Goal: Information Seeking & Learning: Learn about a topic

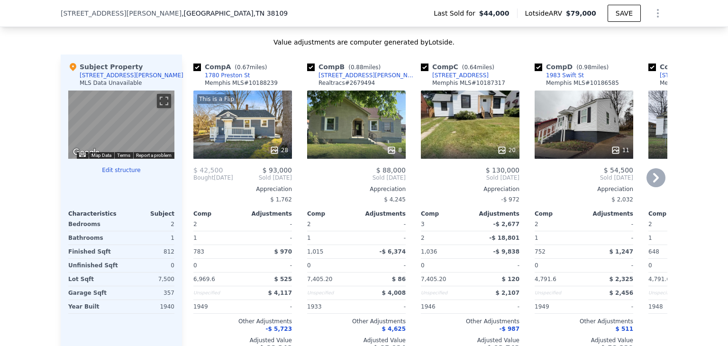
scroll to position [986, 0]
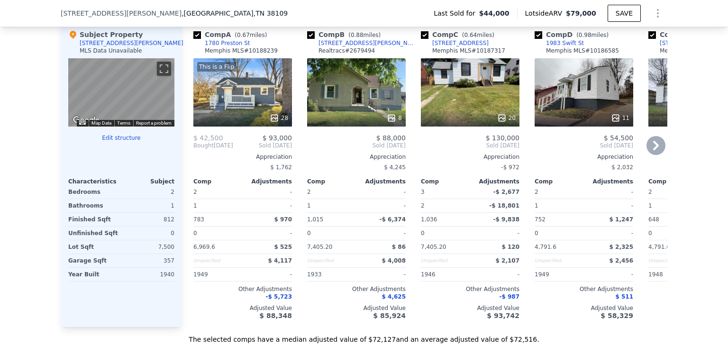
click at [655, 150] on icon at bounding box center [655, 145] width 19 height 19
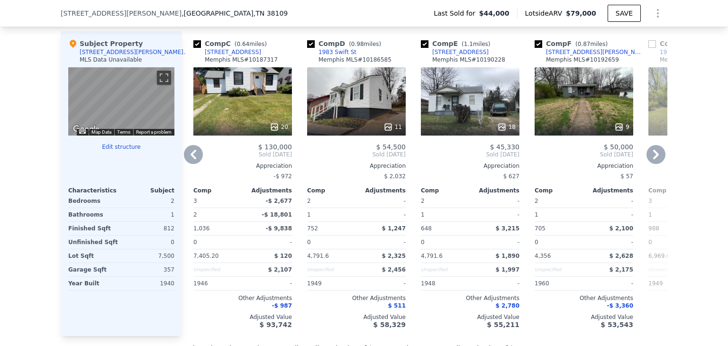
scroll to position [976, 0]
click at [474, 112] on div "18" at bounding box center [470, 102] width 99 height 68
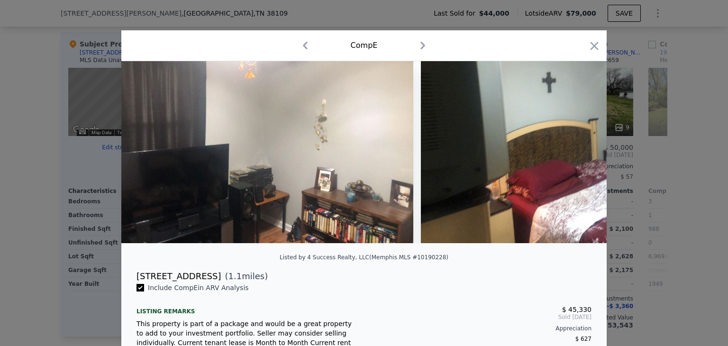
scroll to position [0, 4115]
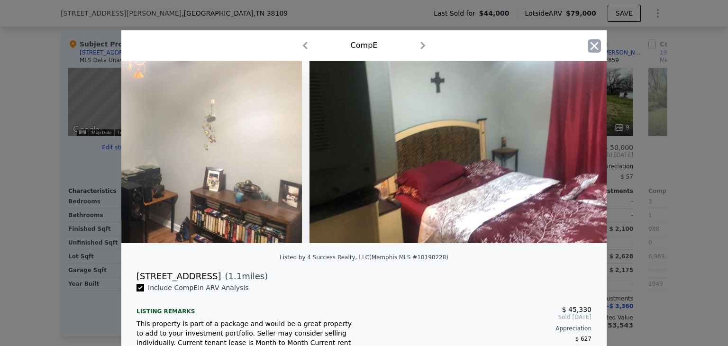
click at [594, 46] on icon "button" at bounding box center [594, 45] width 13 height 13
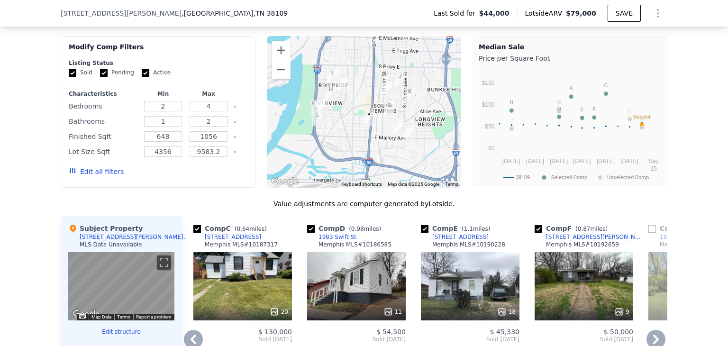
scroll to position [779, 0]
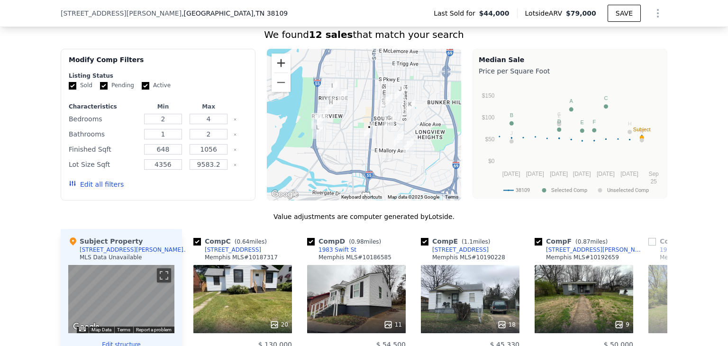
click at [277, 64] on button "Zoom in" at bounding box center [281, 63] width 19 height 19
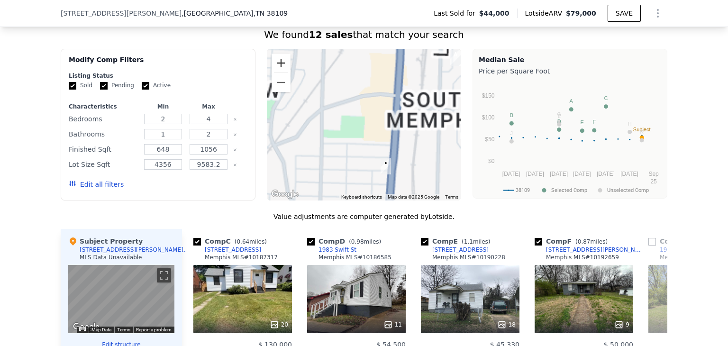
click at [277, 64] on button "Zoom in" at bounding box center [281, 63] width 19 height 19
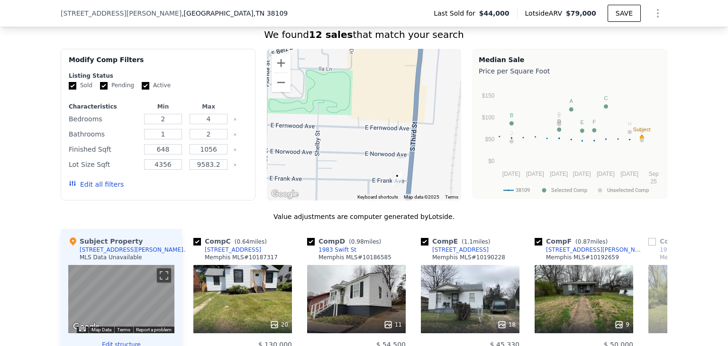
drag, startPoint x: 342, startPoint y: 147, endPoint x: 319, endPoint y: 59, distance: 91.0
click at [319, 59] on div at bounding box center [364, 125] width 195 height 152
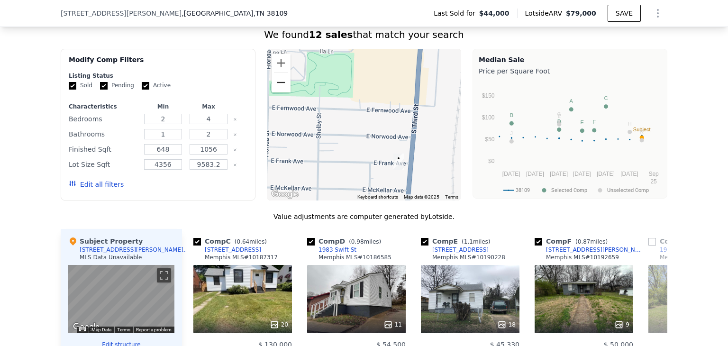
click at [277, 90] on button "Zoom out" at bounding box center [281, 82] width 19 height 19
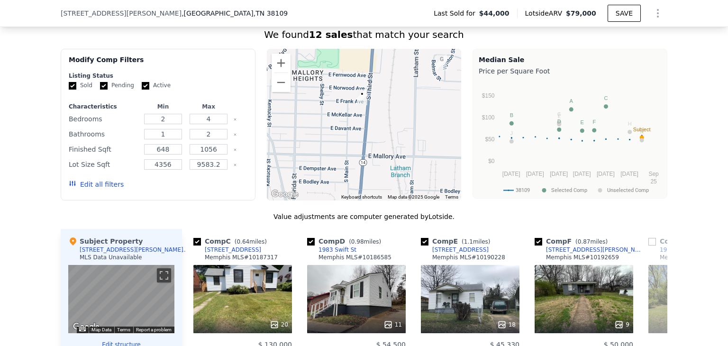
drag, startPoint x: 310, startPoint y: 154, endPoint x: 291, endPoint y: 81, distance: 74.8
click at [291, 81] on div at bounding box center [364, 125] width 195 height 152
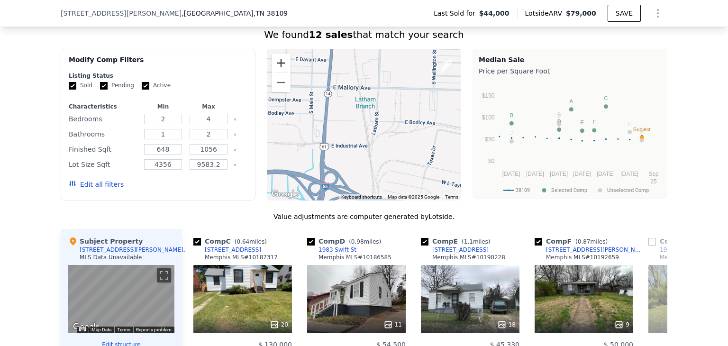
drag, startPoint x: 318, startPoint y: 114, endPoint x: 280, endPoint y: 73, distance: 57.0
click at [280, 73] on div "A B C D E F G H I J K L • Keyboard shortcuts Map Data Map data ©2025 Google Map…" at bounding box center [364, 125] width 195 height 152
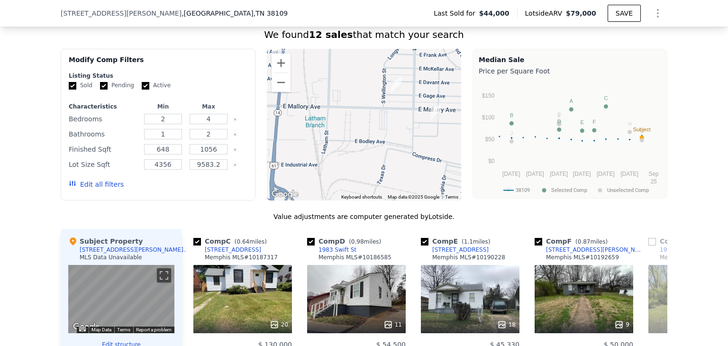
drag, startPoint x: 342, startPoint y: 137, endPoint x: 283, endPoint y: 156, distance: 62.2
click at [283, 156] on div at bounding box center [364, 125] width 195 height 152
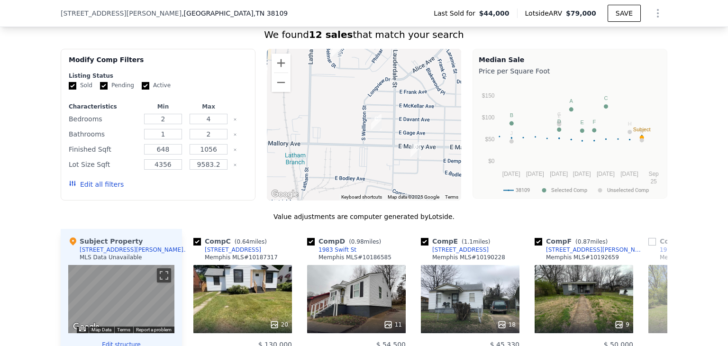
drag, startPoint x: 337, startPoint y: 135, endPoint x: 318, endPoint y: 181, distance: 49.5
click at [318, 181] on div at bounding box center [364, 125] width 195 height 152
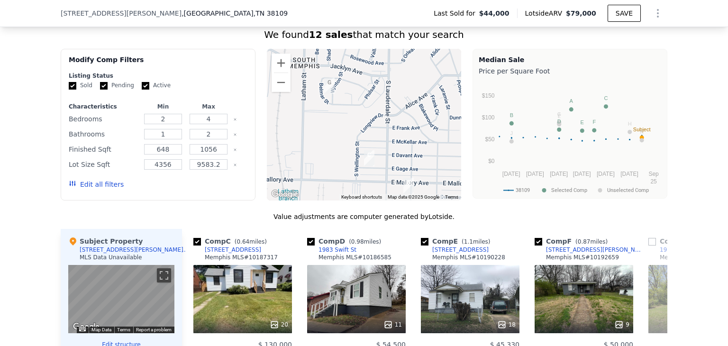
drag, startPoint x: 336, startPoint y: 136, endPoint x: 326, endPoint y: 180, distance: 44.5
click at [326, 180] on div at bounding box center [364, 125] width 195 height 152
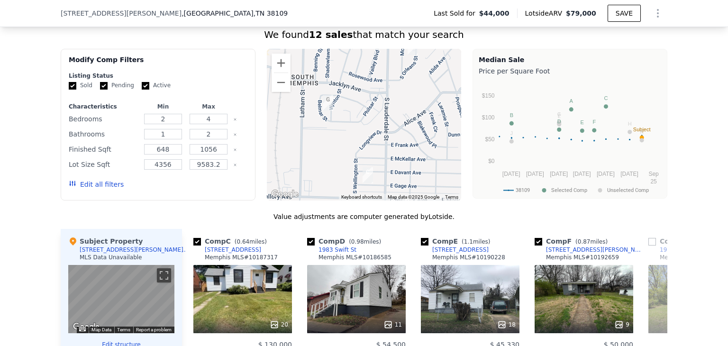
drag, startPoint x: 344, startPoint y: 130, endPoint x: 341, endPoint y: 154, distance: 24.4
click at [341, 154] on div at bounding box center [364, 125] width 195 height 152
click at [279, 92] on button "Zoom out" at bounding box center [281, 82] width 19 height 19
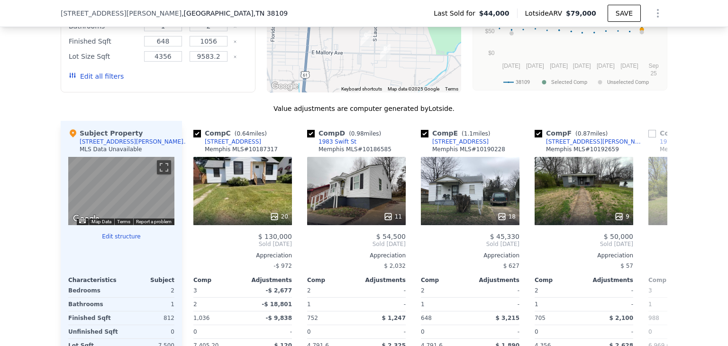
scroll to position [890, 0]
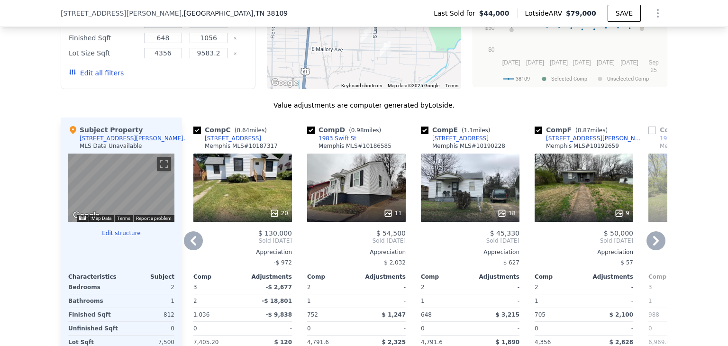
click at [653, 245] on icon at bounding box center [656, 240] width 6 height 9
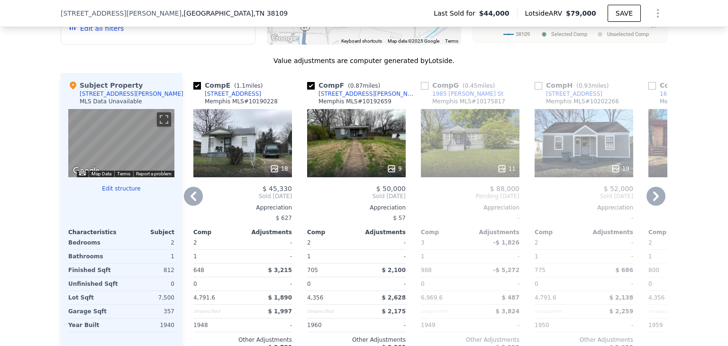
scroll to position [918, 0]
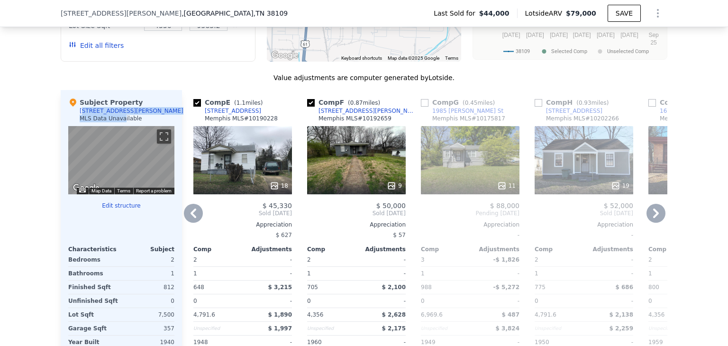
drag, startPoint x: 116, startPoint y: 116, endPoint x: 78, endPoint y: 117, distance: 37.9
click at [78, 117] on div "Subject Property [STREET_ADDRESS][PERSON_NAME] MLS Data Unavailable" at bounding box center [121, 112] width 106 height 28
click at [140, 87] on div "Value adjustments are computer generated by Lotside . Subject Property [STREET_…" at bounding box center [364, 242] width 607 height 339
